Goal: Task Accomplishment & Management: Use online tool/utility

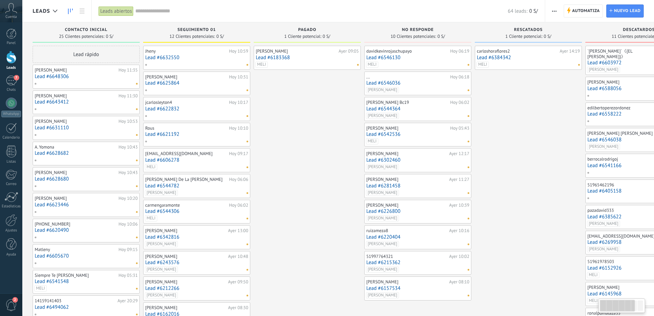
click at [146, 13] on input "text" at bounding box center [321, 11] width 373 height 7
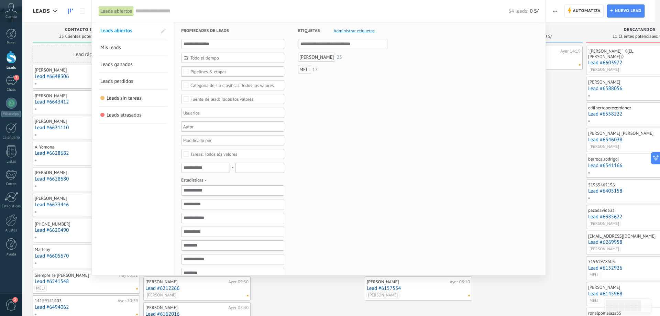
click at [216, 57] on span "Todo el tiempo" at bounding box center [235, 57] width 90 height 5
click at [202, 99] on li "Hoy" at bounding box center [232, 101] width 102 height 10
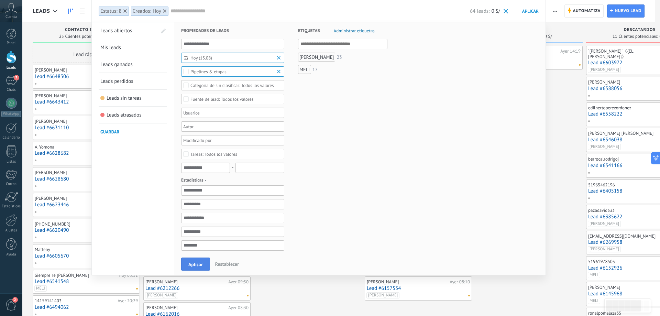
click at [200, 265] on span "Aplicar" at bounding box center [195, 264] width 14 height 5
